Goal: Task Accomplishment & Management: Manage account settings

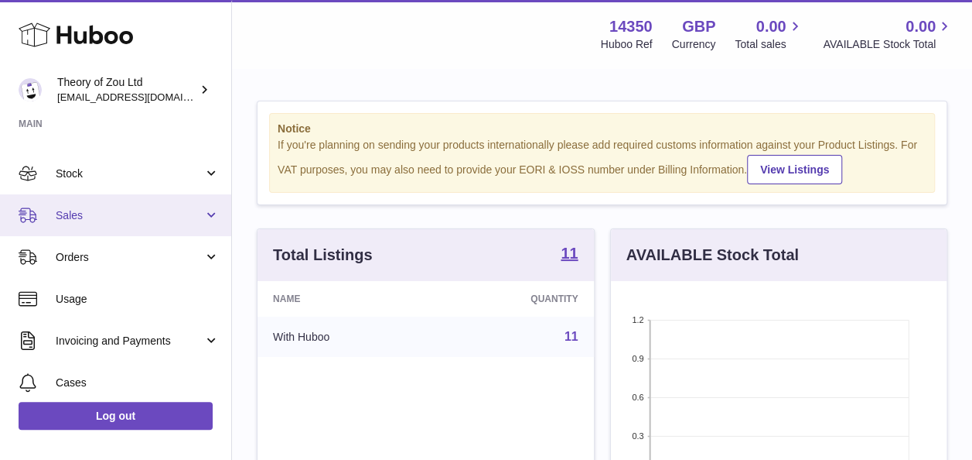
scroll to position [69, 0]
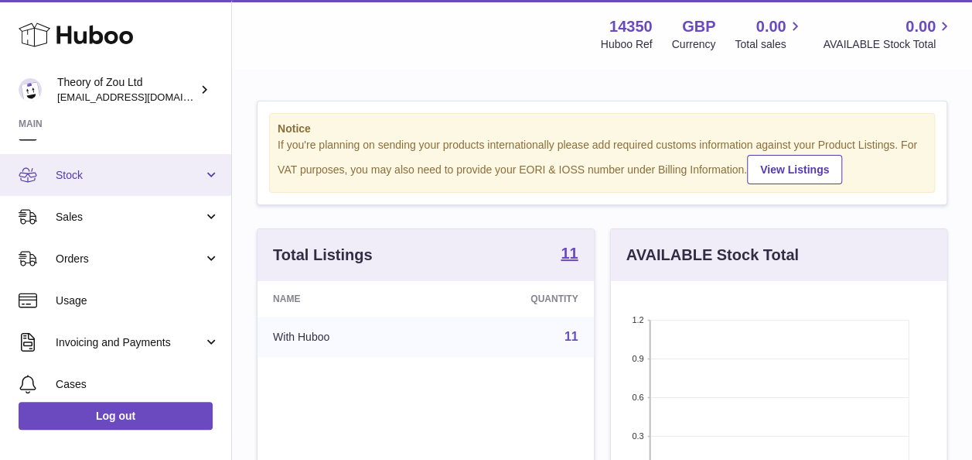
click at [127, 181] on span "Stock" at bounding box center [130, 175] width 148 height 15
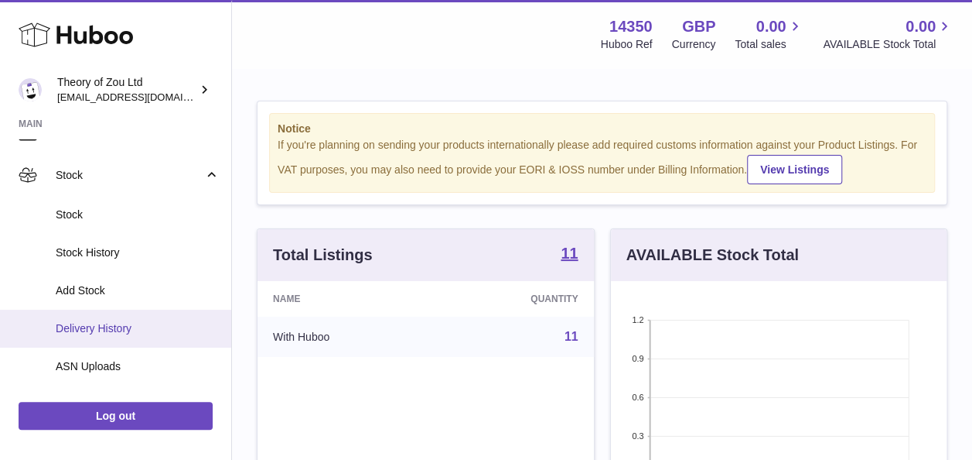
click at [132, 333] on span "Delivery History" at bounding box center [138, 328] width 164 height 15
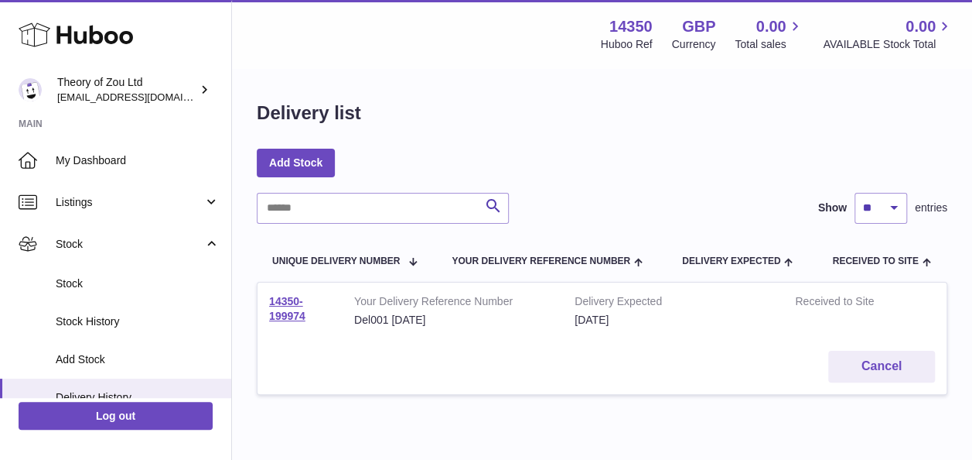
click at [280, 309] on td "14350-199974" at bounding box center [300, 310] width 85 height 56
click at [285, 313] on link "14350-199974" at bounding box center [287, 308] width 36 height 27
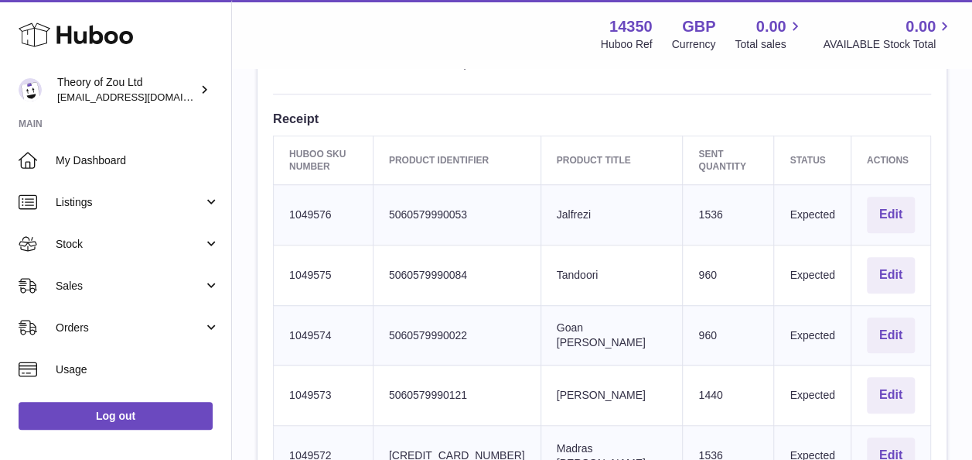
scroll to position [494, 0]
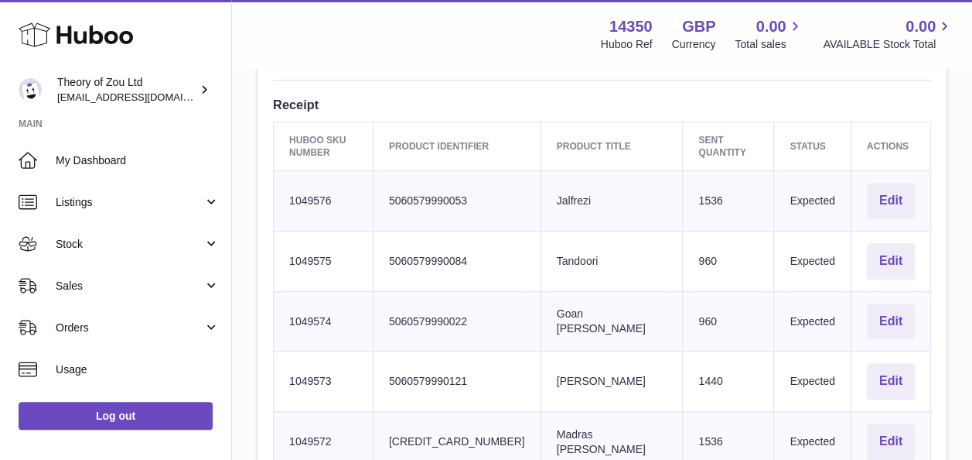
click at [648, 255] on td "Product title [GEOGRAPHIC_DATA]" at bounding box center [612, 261] width 142 height 60
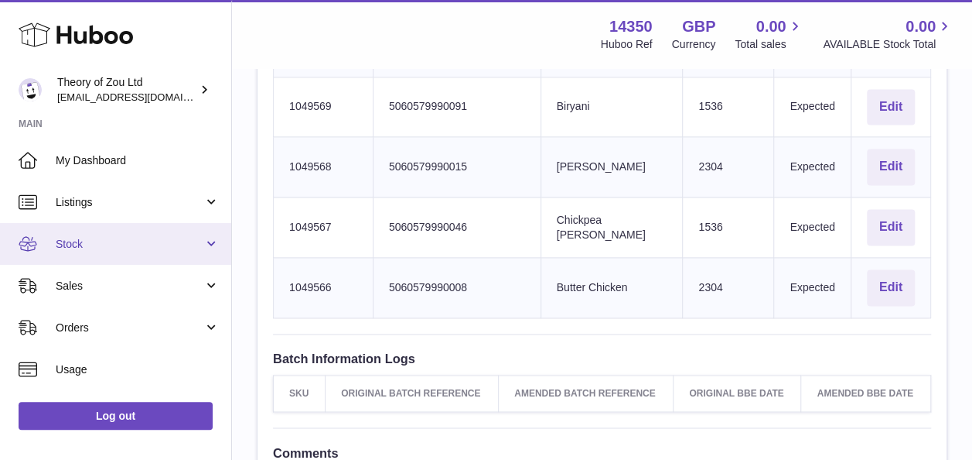
scroll to position [201, 0]
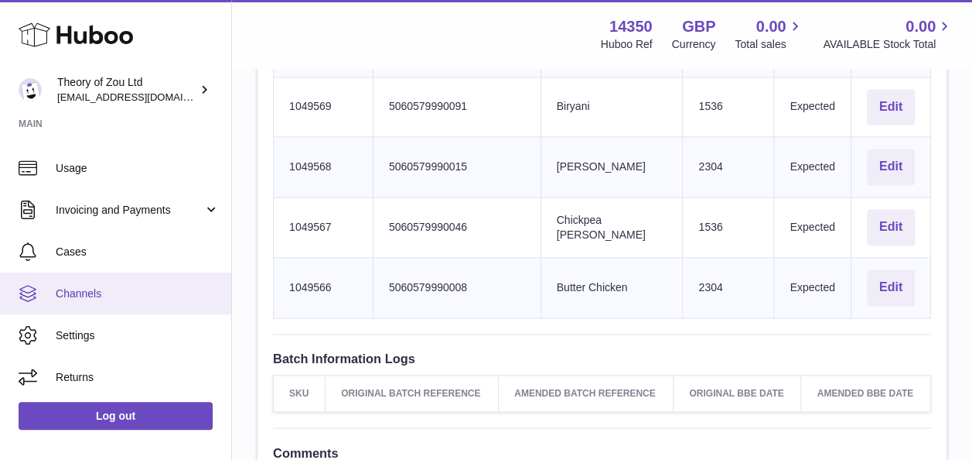
click at [72, 295] on span "Channels" at bounding box center [138, 293] width 164 height 15
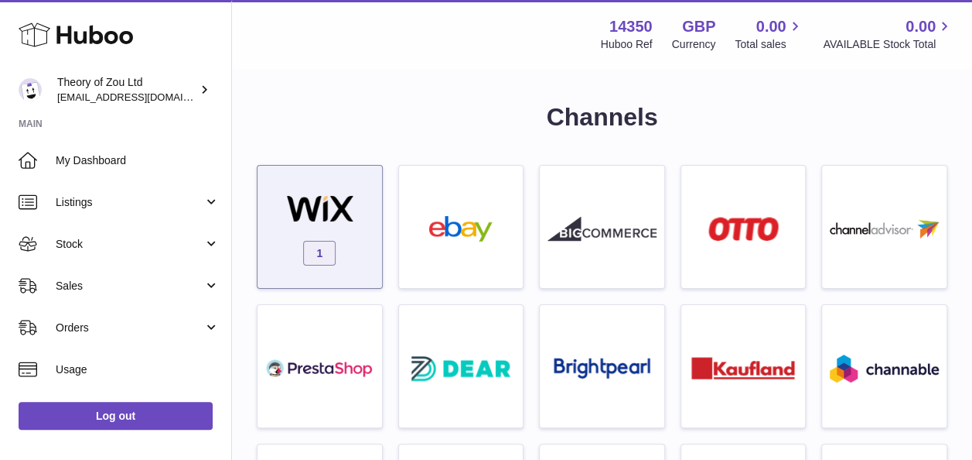
click at [316, 247] on span "1" at bounding box center [319, 253] width 32 height 25
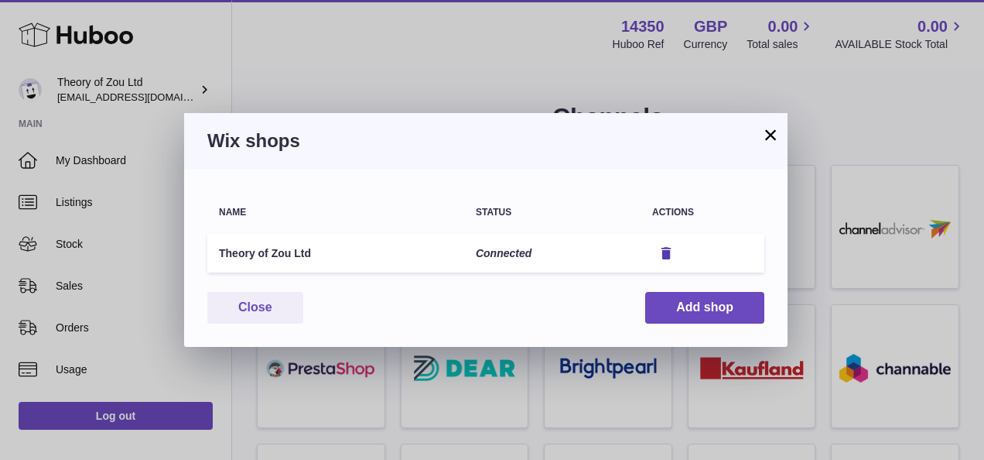
click at [771, 125] on button "×" at bounding box center [770, 134] width 19 height 19
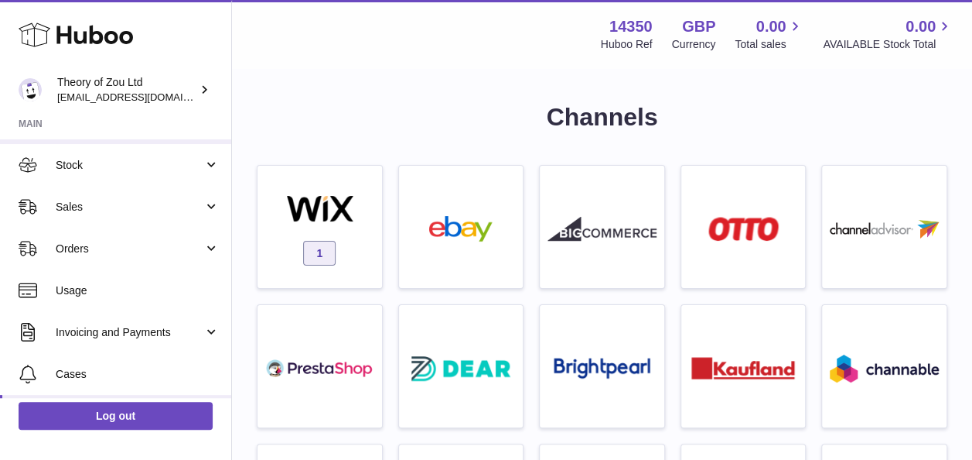
scroll to position [79, 0]
